Goal: Find specific page/section: Find specific page/section

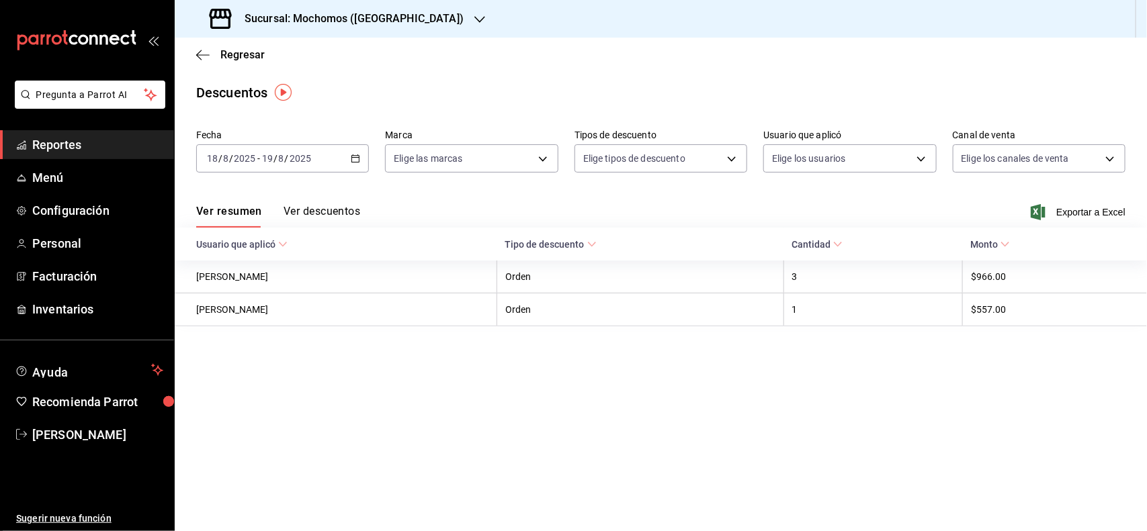
click at [101, 142] on span "Reportes" at bounding box center [97, 145] width 131 height 18
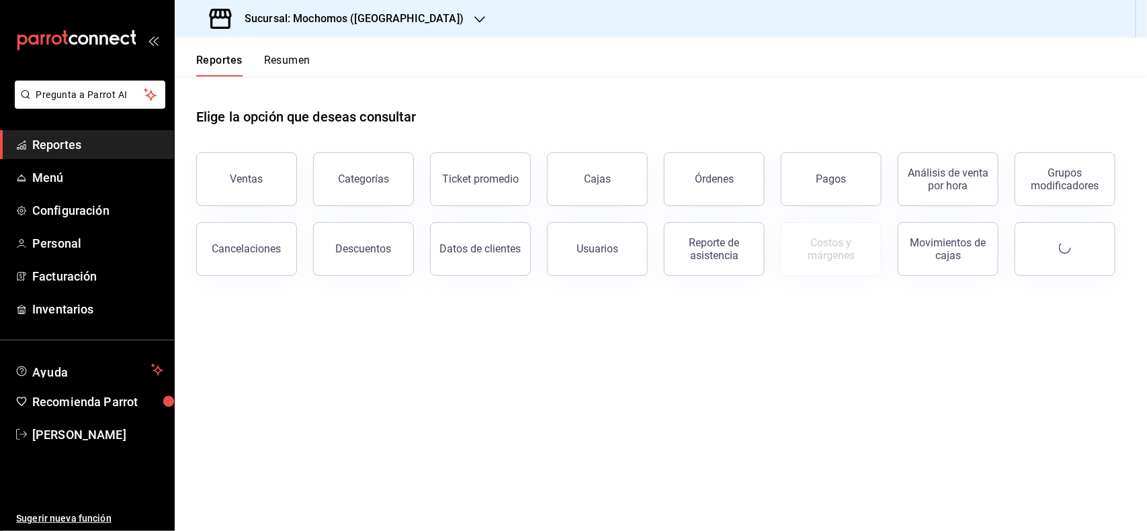
click at [97, 156] on link "Reportes" at bounding box center [87, 144] width 174 height 29
click at [805, 165] on button "Pagos" at bounding box center [831, 179] width 101 height 54
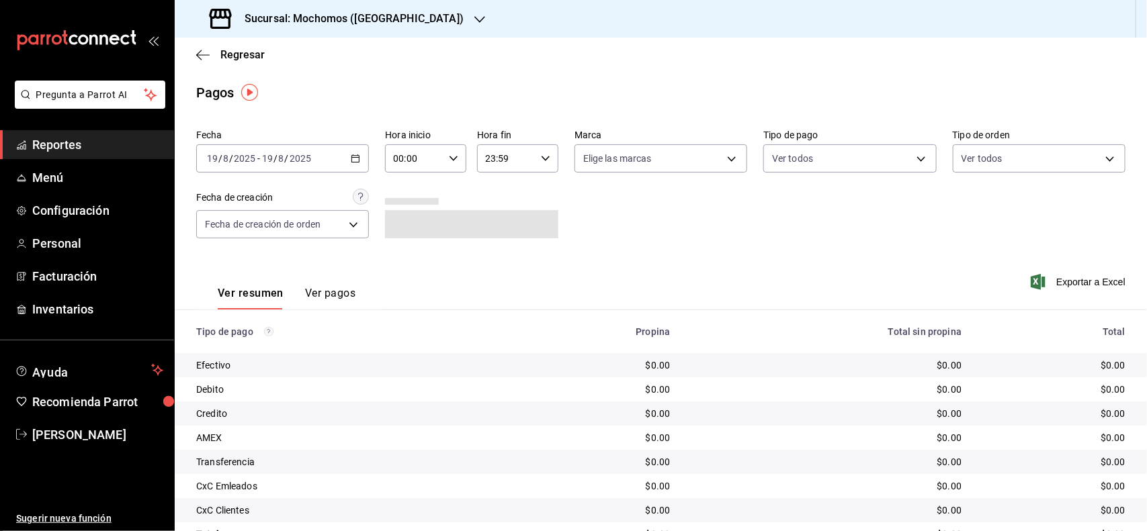
click at [449, 156] on icon "button" at bounding box center [453, 158] width 9 height 9
click at [400, 259] on span "02" at bounding box center [403, 257] width 19 height 11
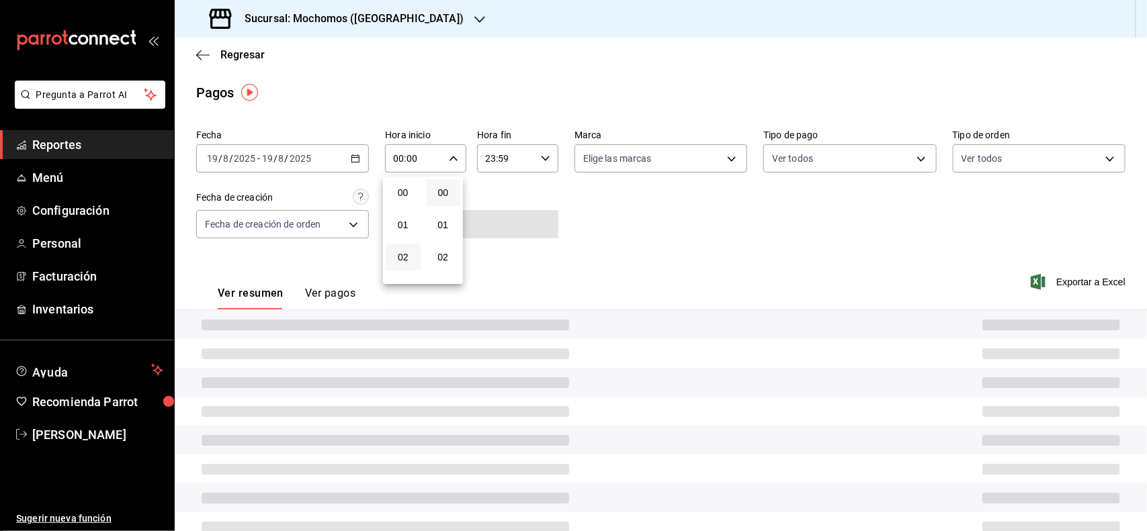
type input "02:00"
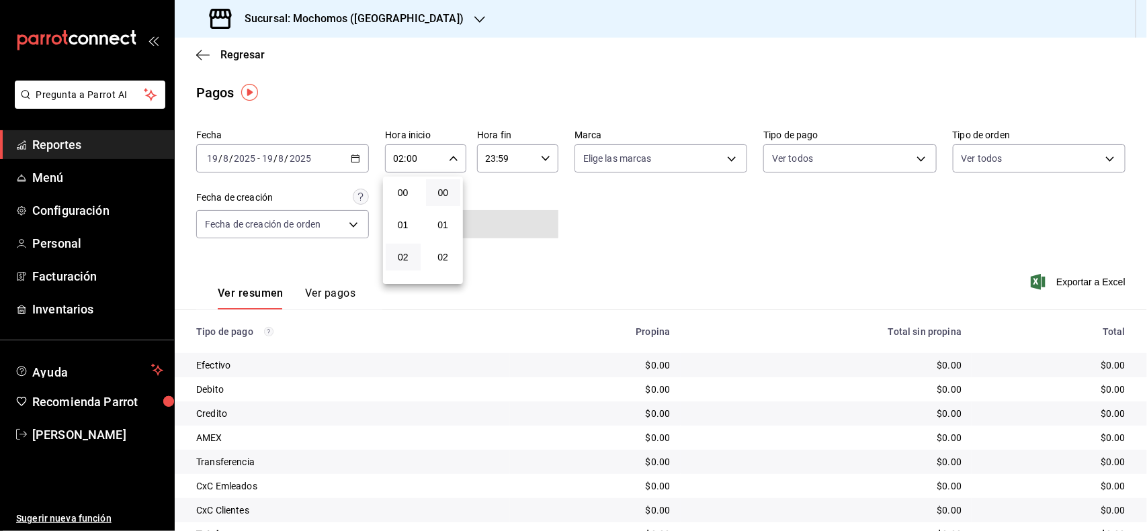
drag, startPoint x: 1137, startPoint y: 370, endPoint x: 1143, endPoint y: 454, distance: 84.1
click at [1143, 454] on div at bounding box center [573, 265] width 1147 height 531
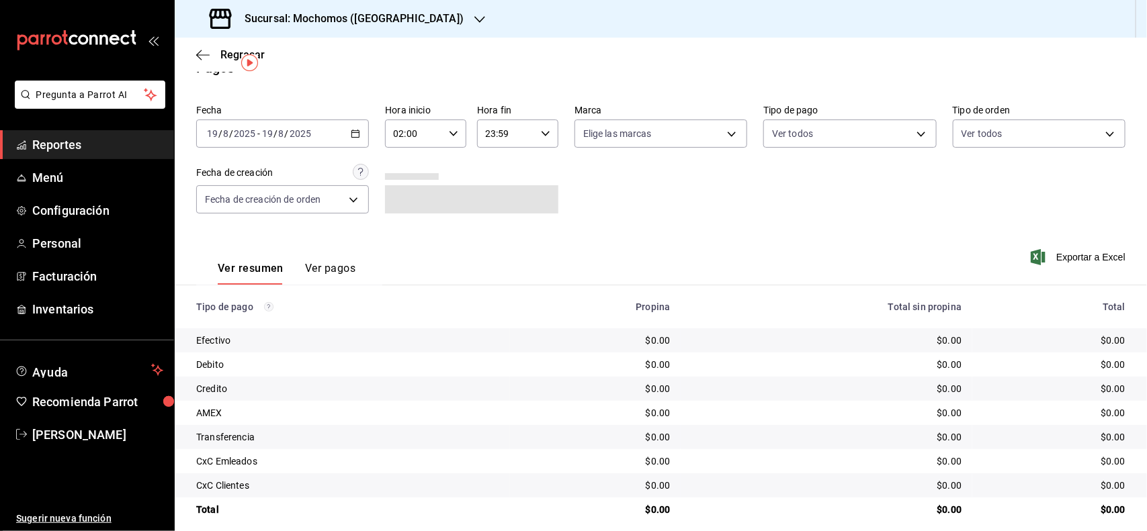
scroll to position [38, 0]
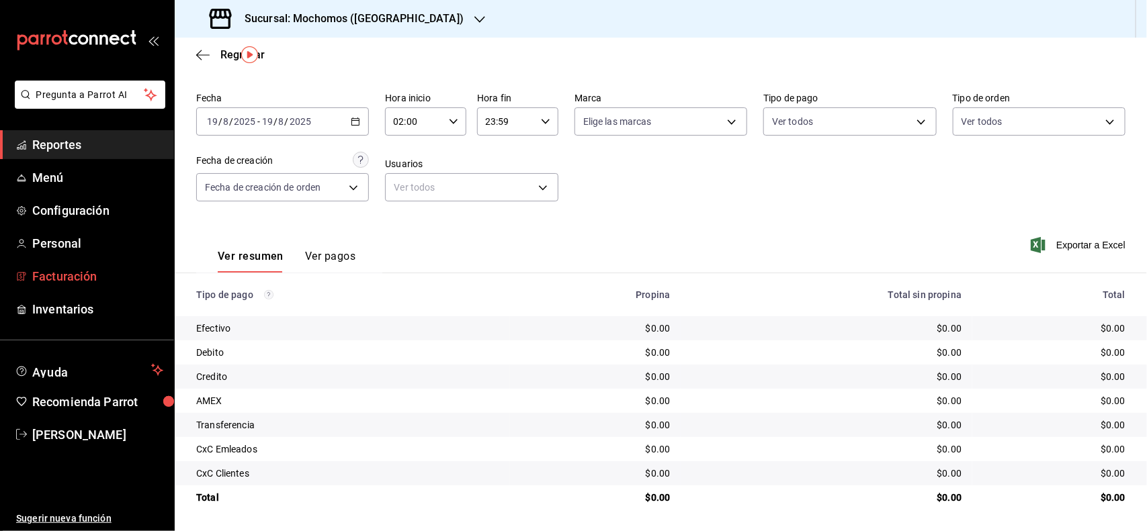
click at [81, 267] on span "Facturación" at bounding box center [97, 276] width 131 height 18
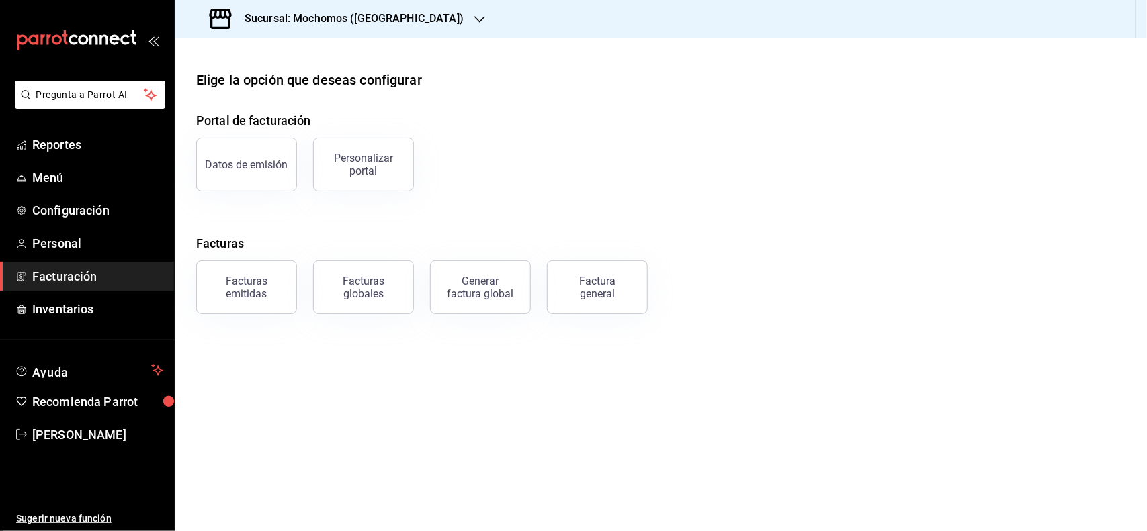
drag, startPoint x: 263, startPoint y: 291, endPoint x: 270, endPoint y: 285, distance: 9.1
click at [264, 288] on div "Facturas emitidas" at bounding box center [246, 288] width 83 height 26
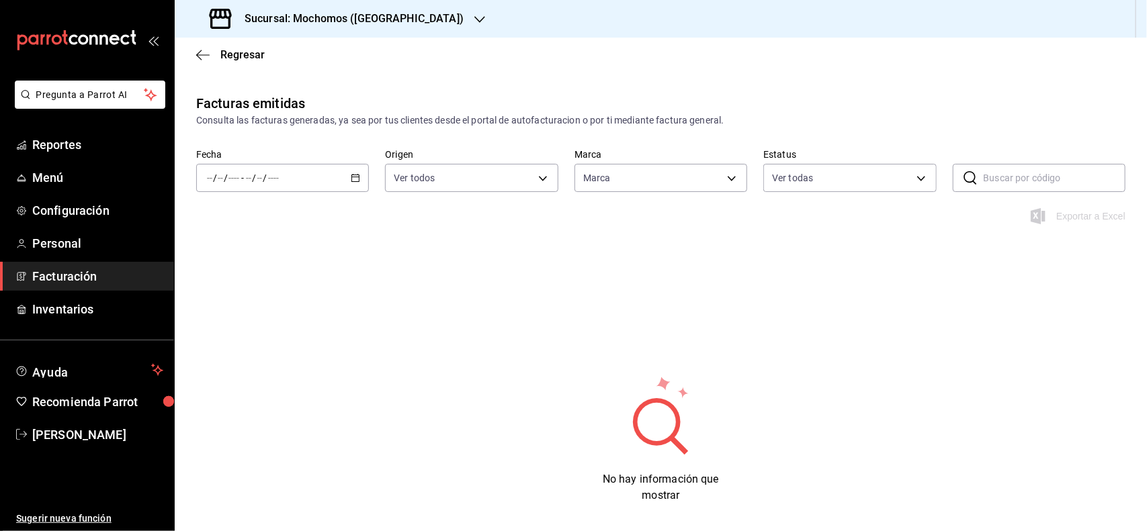
type input "562d5b5b-21a2-4ace-a941-66278f4a6c49"
